Goal: Task Accomplishment & Management: Complete application form

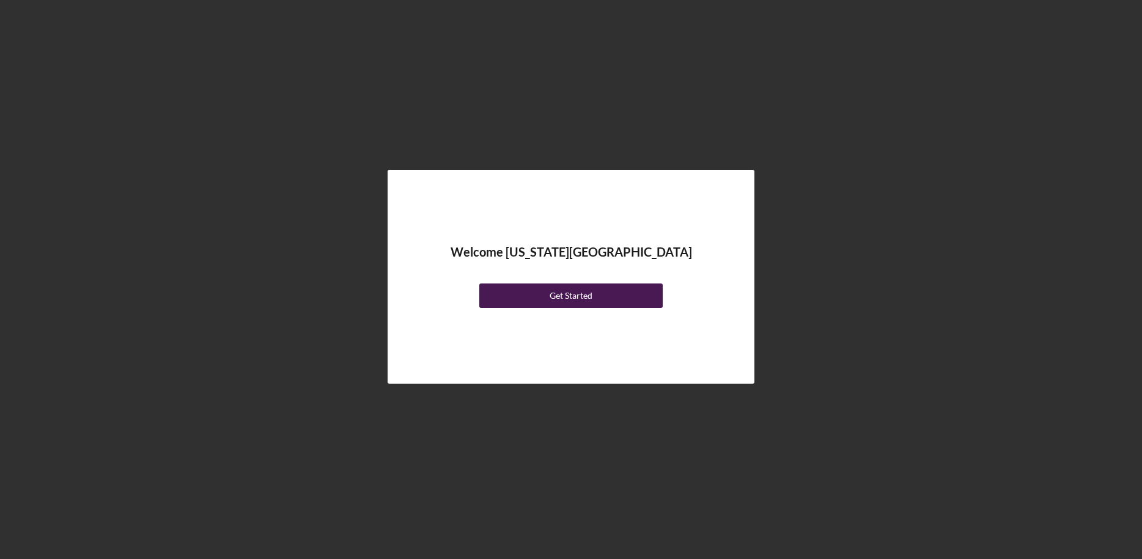
click at [636, 298] on button "Get Started" at bounding box center [570, 296] width 183 height 24
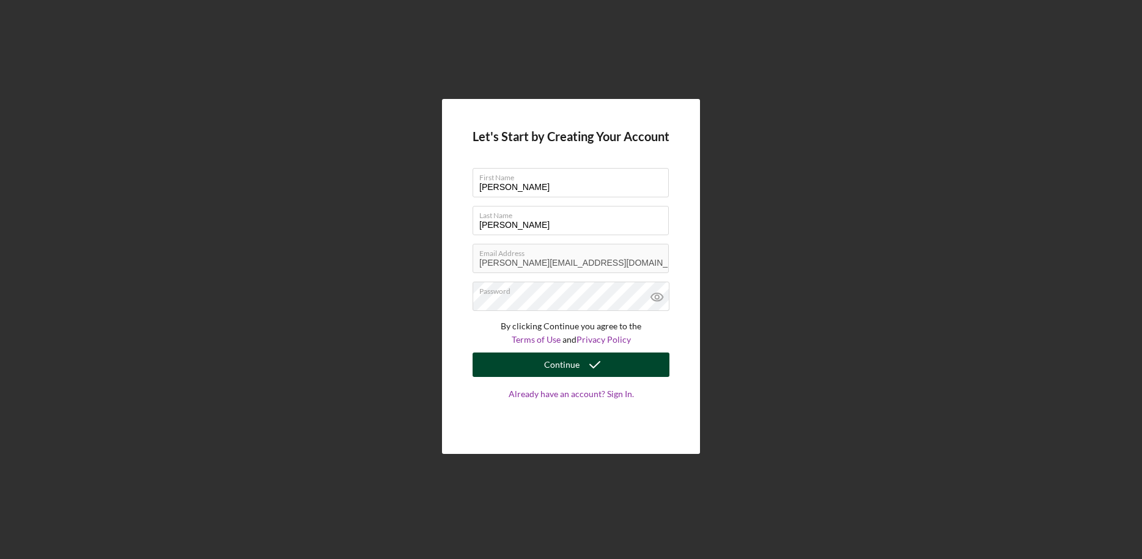
click at [610, 368] on button "Continue" at bounding box center [571, 365] width 197 height 24
